Goal: Obtain resource: Download file/media

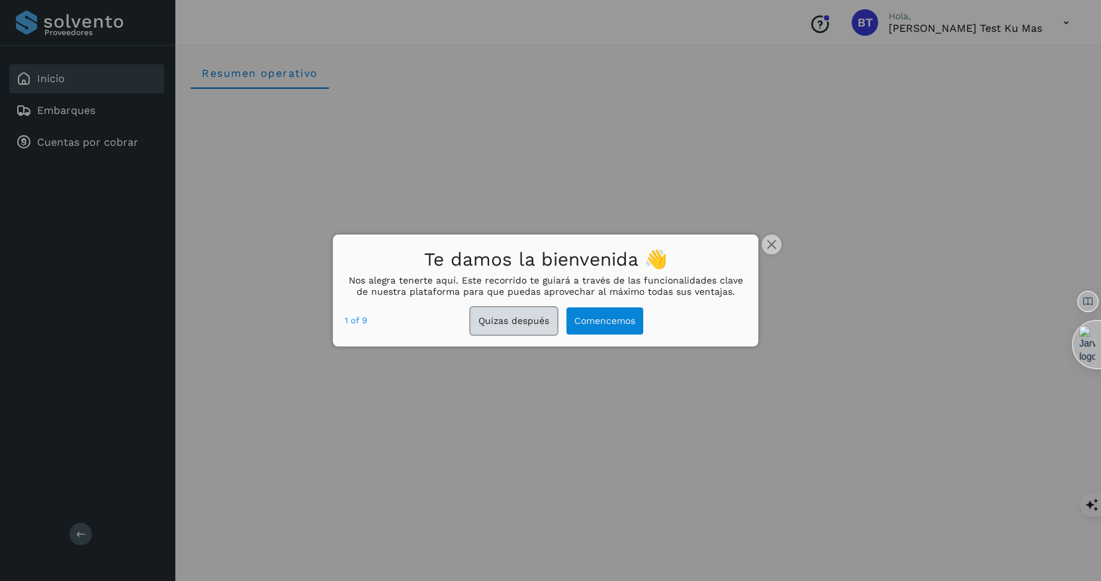
click at [520, 320] on button "Quizas después" at bounding box center [514, 320] width 87 height 27
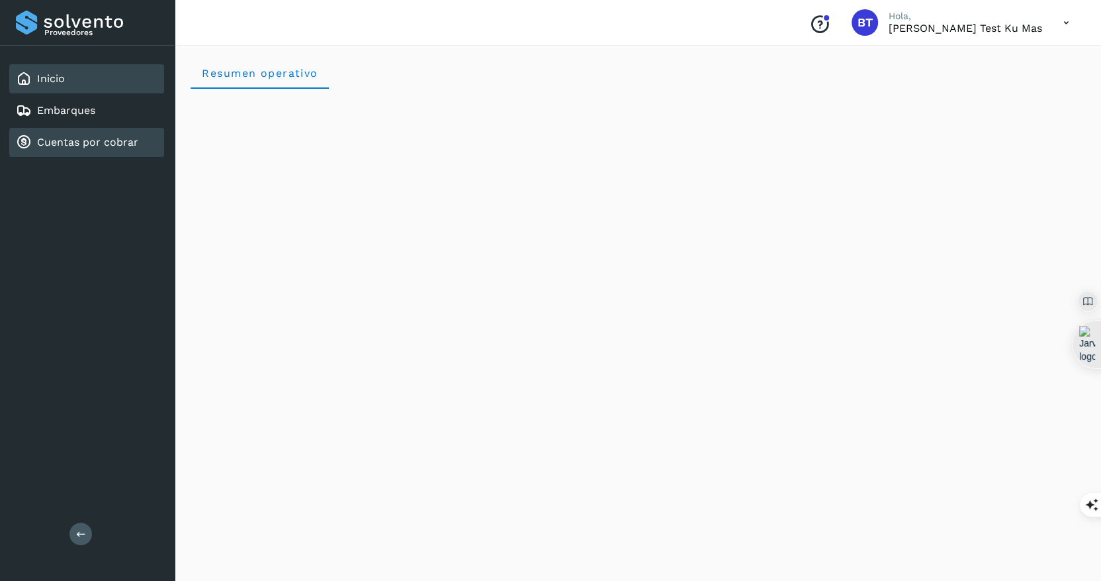
click at [108, 150] on div "Cuentas por cobrar" at bounding box center [86, 142] width 155 height 29
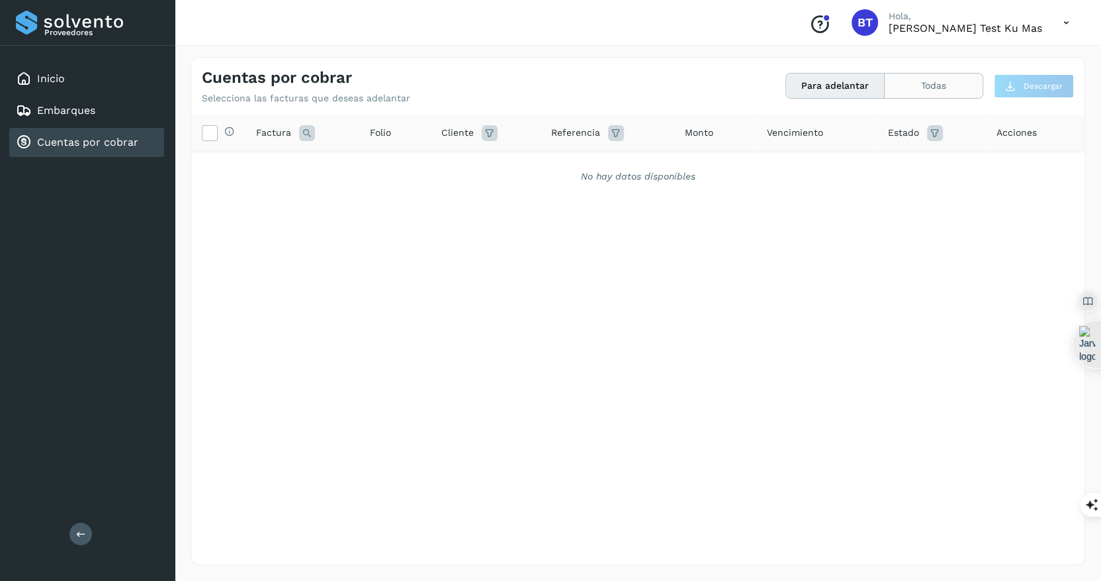
click at [938, 85] on button "Todas" at bounding box center [934, 85] width 98 height 24
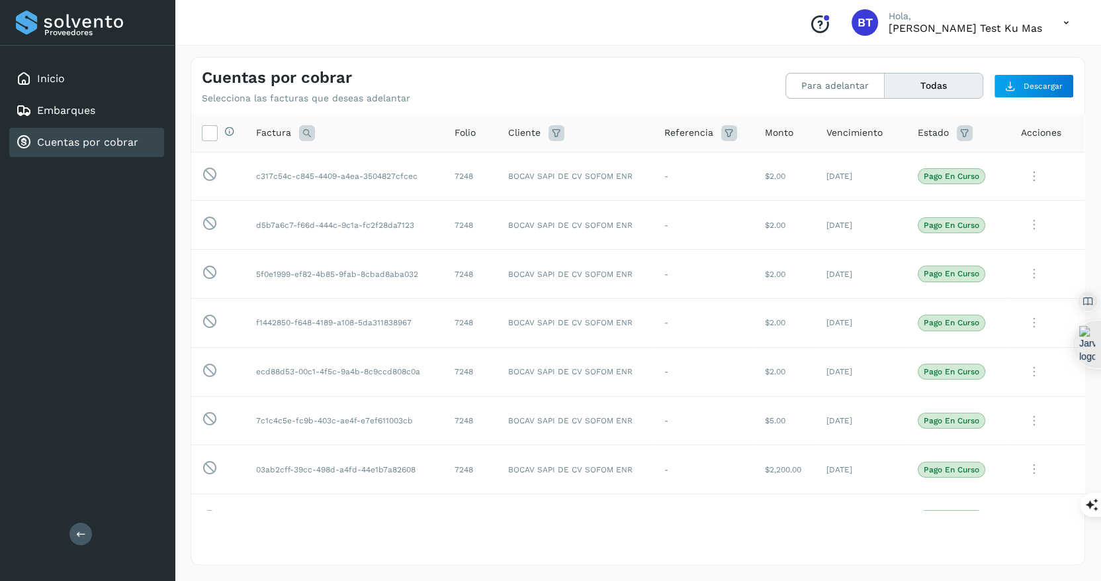
click at [964, 129] on icon at bounding box center [965, 133] width 16 height 16
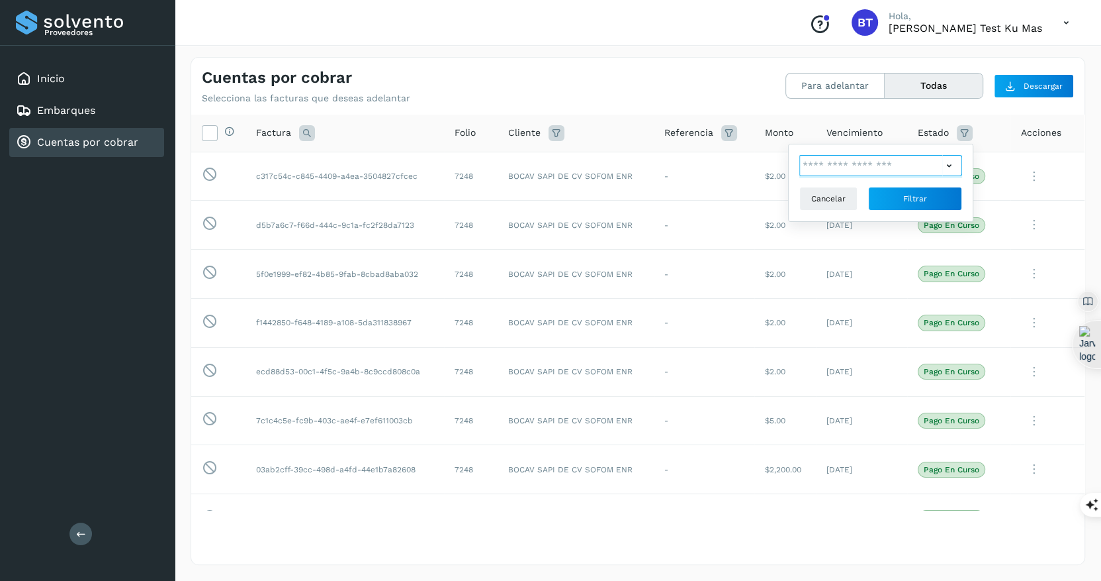
click at [939, 170] on input "text" at bounding box center [871, 165] width 143 height 21
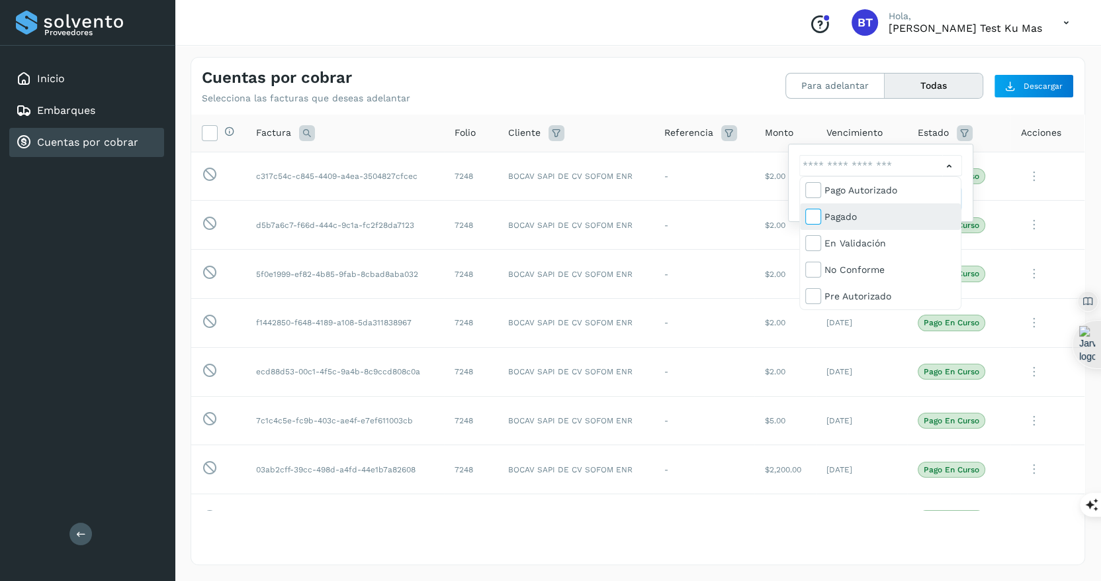
click at [812, 220] on icon at bounding box center [812, 215] width 13 height 13
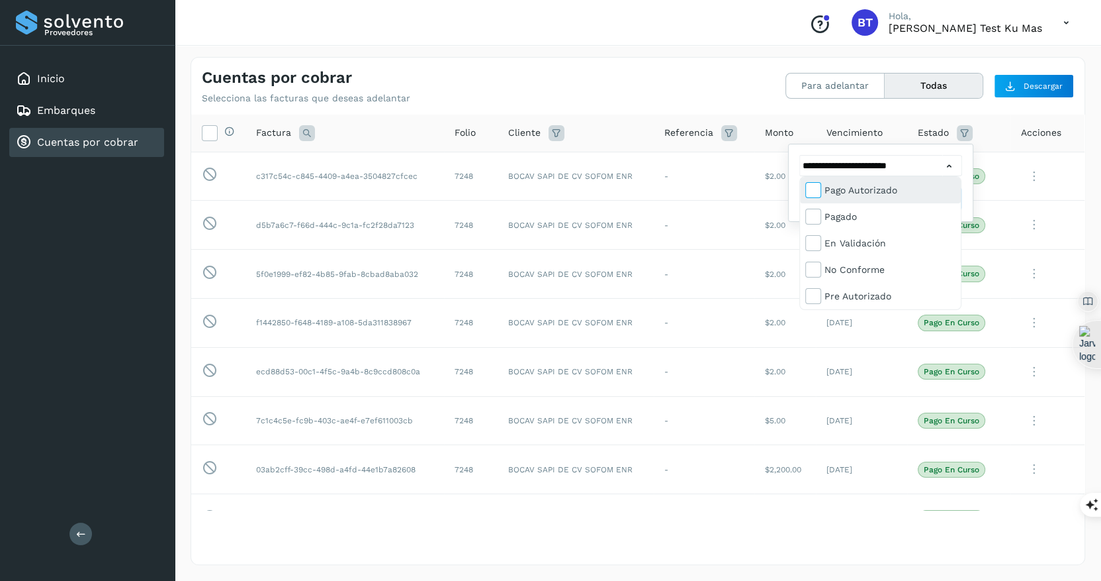
click at [819, 190] on span at bounding box center [814, 192] width 17 height 11
type input "**********"
click at [1029, 162] on div at bounding box center [550, 290] width 1101 height 581
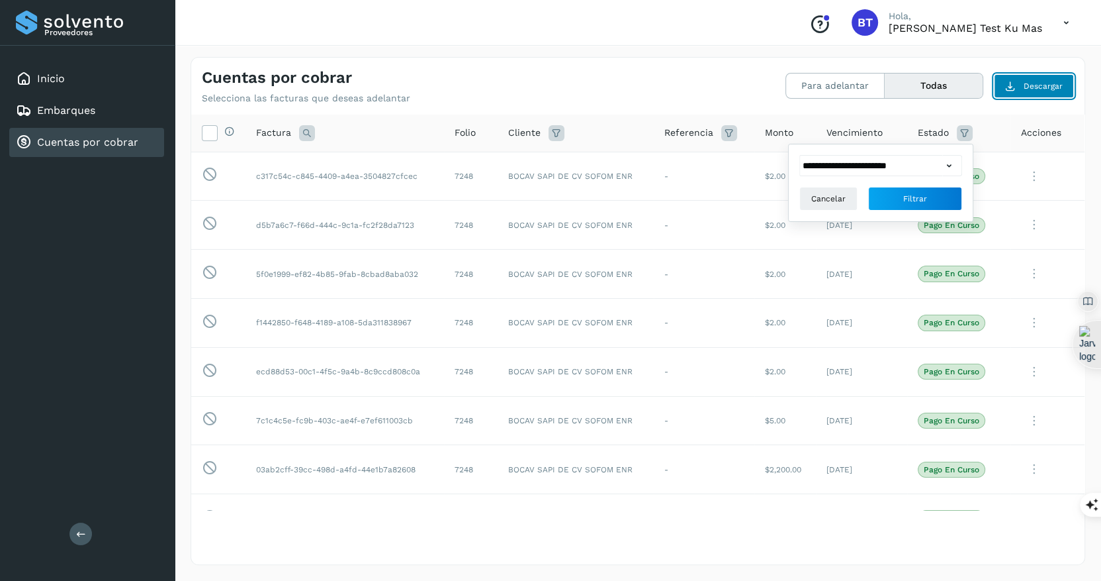
click at [1037, 85] on span "Descargar" at bounding box center [1043, 86] width 39 height 12
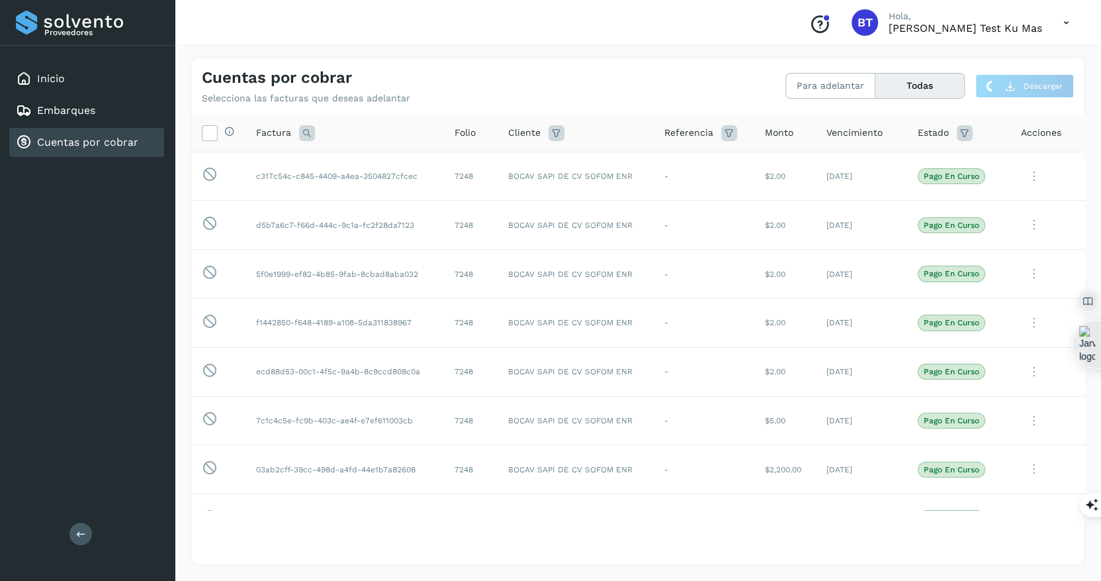
click at [935, 85] on button "Todas" at bounding box center [920, 85] width 89 height 24
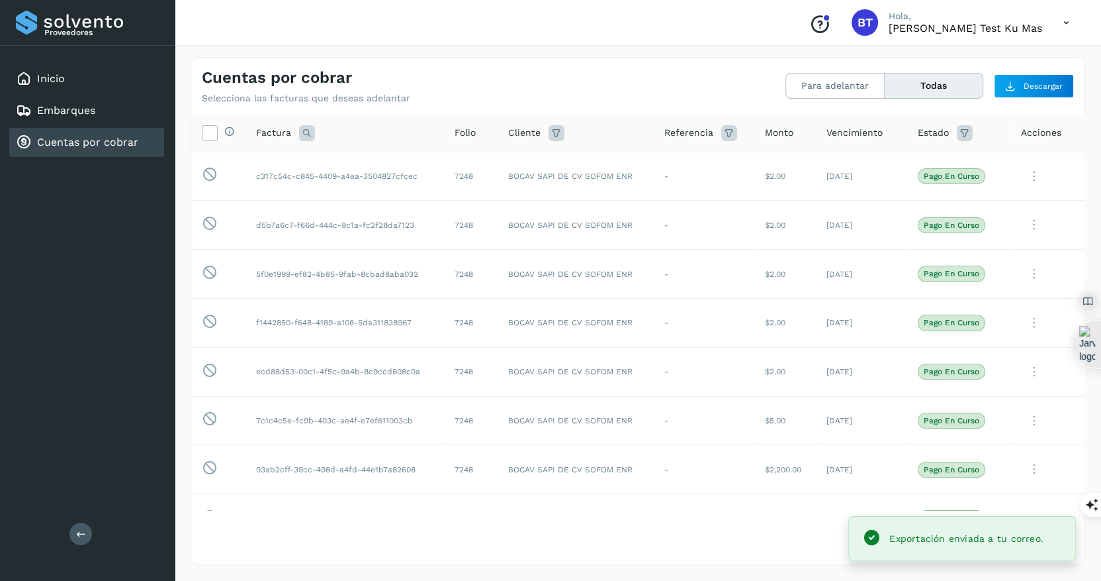
click at [961, 134] on icon at bounding box center [965, 133] width 16 height 16
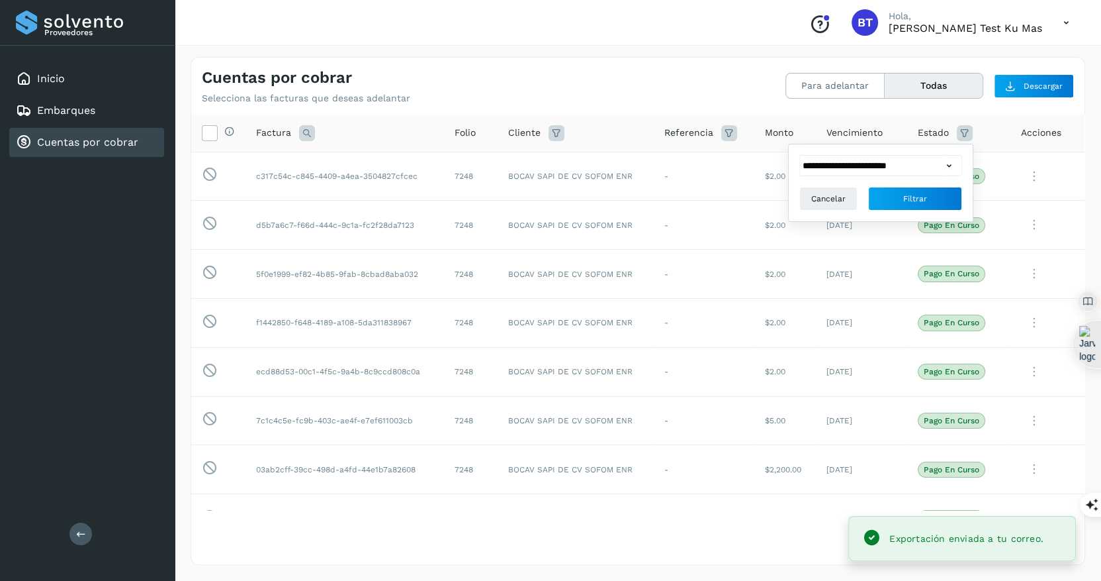
click at [938, 177] on div "**********" at bounding box center [881, 183] width 163 height 56
click at [933, 197] on button "Filtrar" at bounding box center [915, 199] width 94 height 24
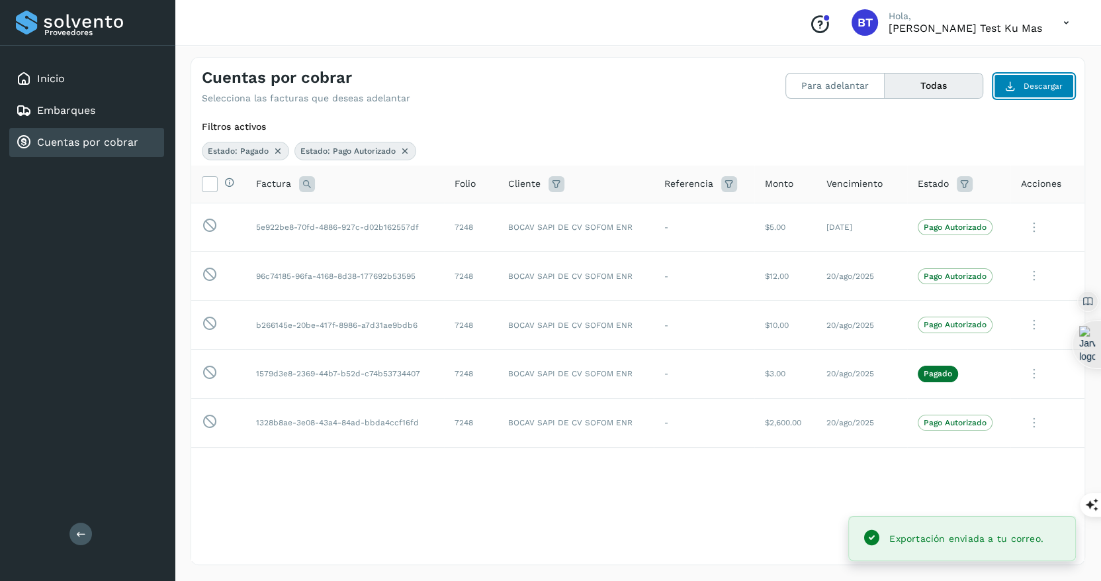
click at [1035, 82] on span "Descargar" at bounding box center [1043, 86] width 39 height 12
